Goal: Find specific page/section: Find specific page/section

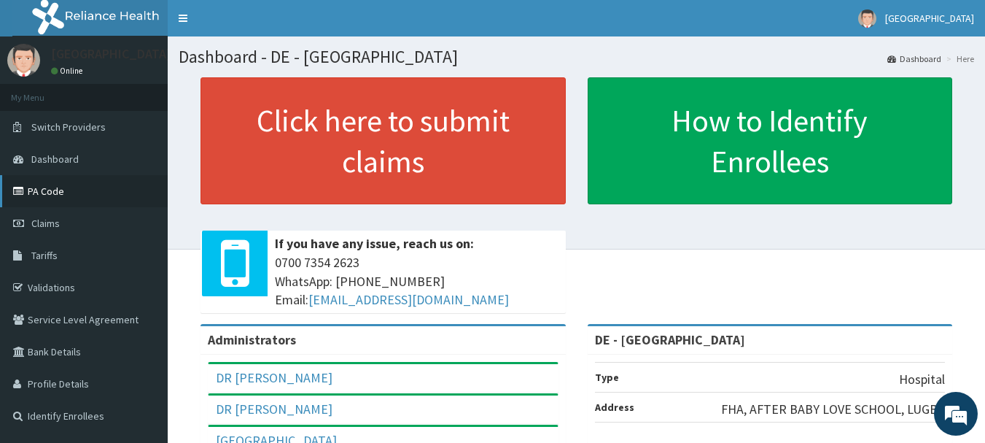
click at [29, 195] on link "PA Code" at bounding box center [84, 191] width 168 height 32
click at [50, 193] on link "PA Code" at bounding box center [84, 191] width 168 height 32
click at [28, 183] on link "PA Code" at bounding box center [84, 191] width 168 height 32
click at [48, 190] on link "PA Code" at bounding box center [84, 191] width 168 height 32
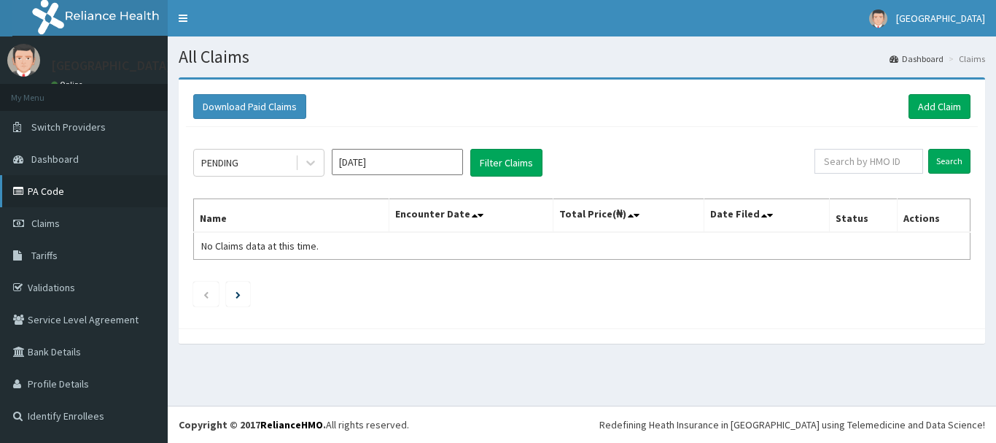
click at [47, 184] on link "PA Code" at bounding box center [84, 191] width 168 height 32
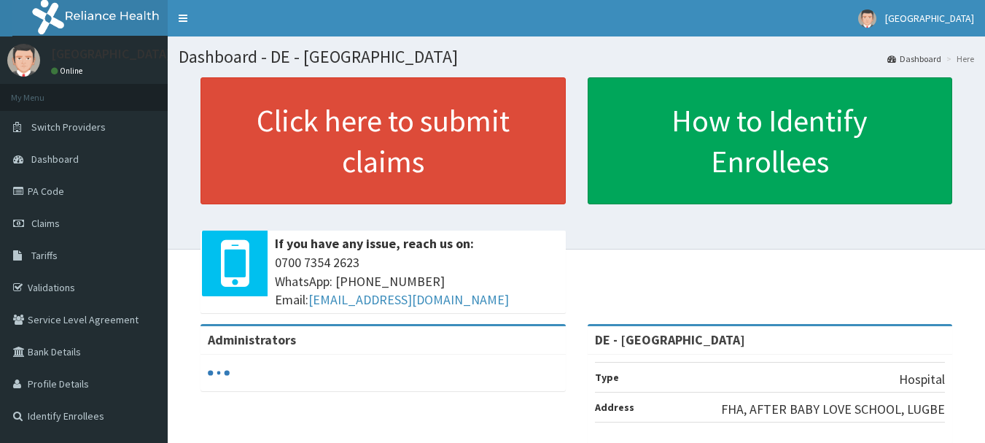
click at [48, 195] on link "PA Code" at bounding box center [84, 191] width 168 height 32
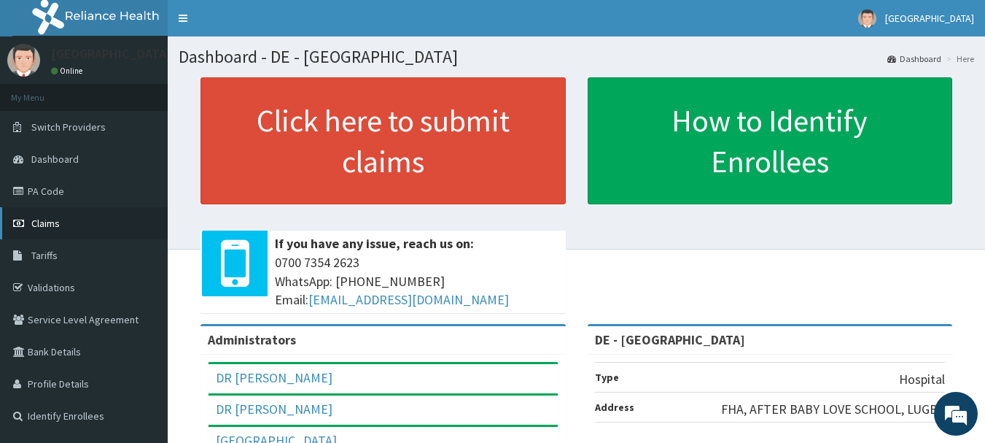
click at [41, 225] on span "Claims" at bounding box center [45, 223] width 28 height 13
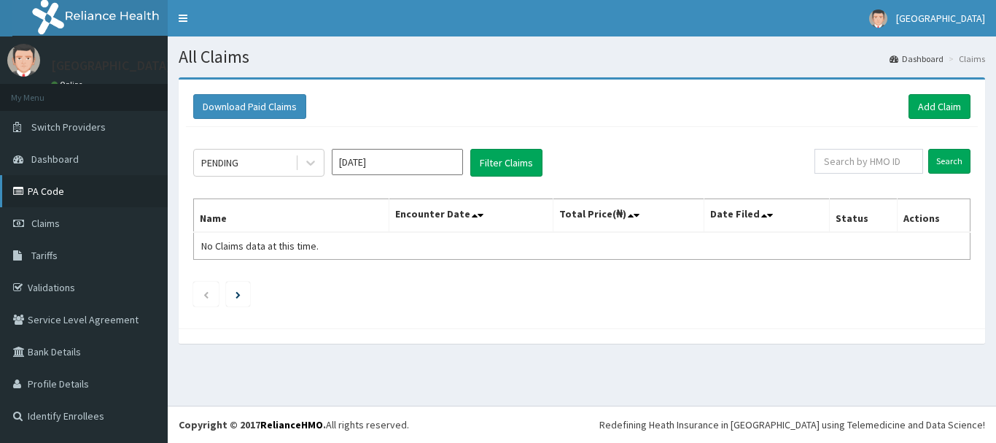
click at [42, 187] on link "PA Code" at bounding box center [84, 191] width 168 height 32
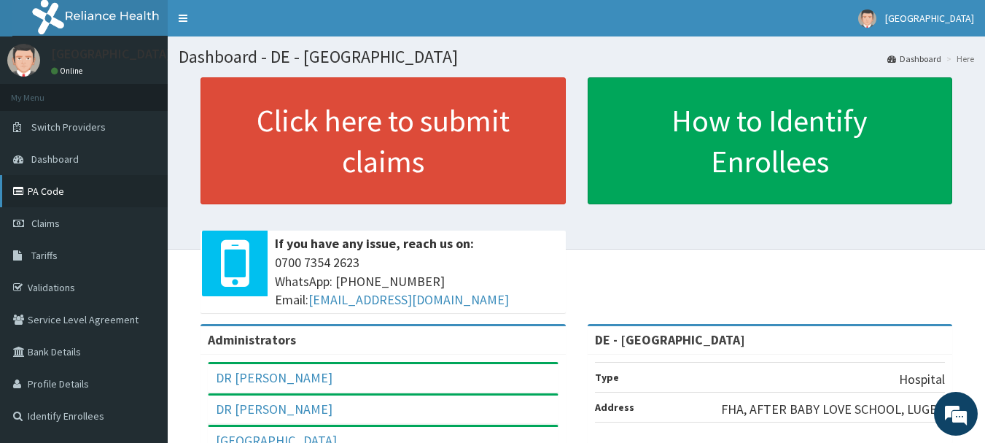
click at [52, 199] on link "PA Code" at bounding box center [84, 191] width 168 height 32
click at [39, 195] on link "PA Code" at bounding box center [84, 191] width 168 height 32
click at [39, 193] on link "PA Code" at bounding box center [84, 191] width 168 height 32
click at [36, 185] on link "PA Code" at bounding box center [84, 191] width 168 height 32
click at [36, 193] on link "PA Code" at bounding box center [84, 191] width 168 height 32
